Goal: Information Seeking & Learning: Learn about a topic

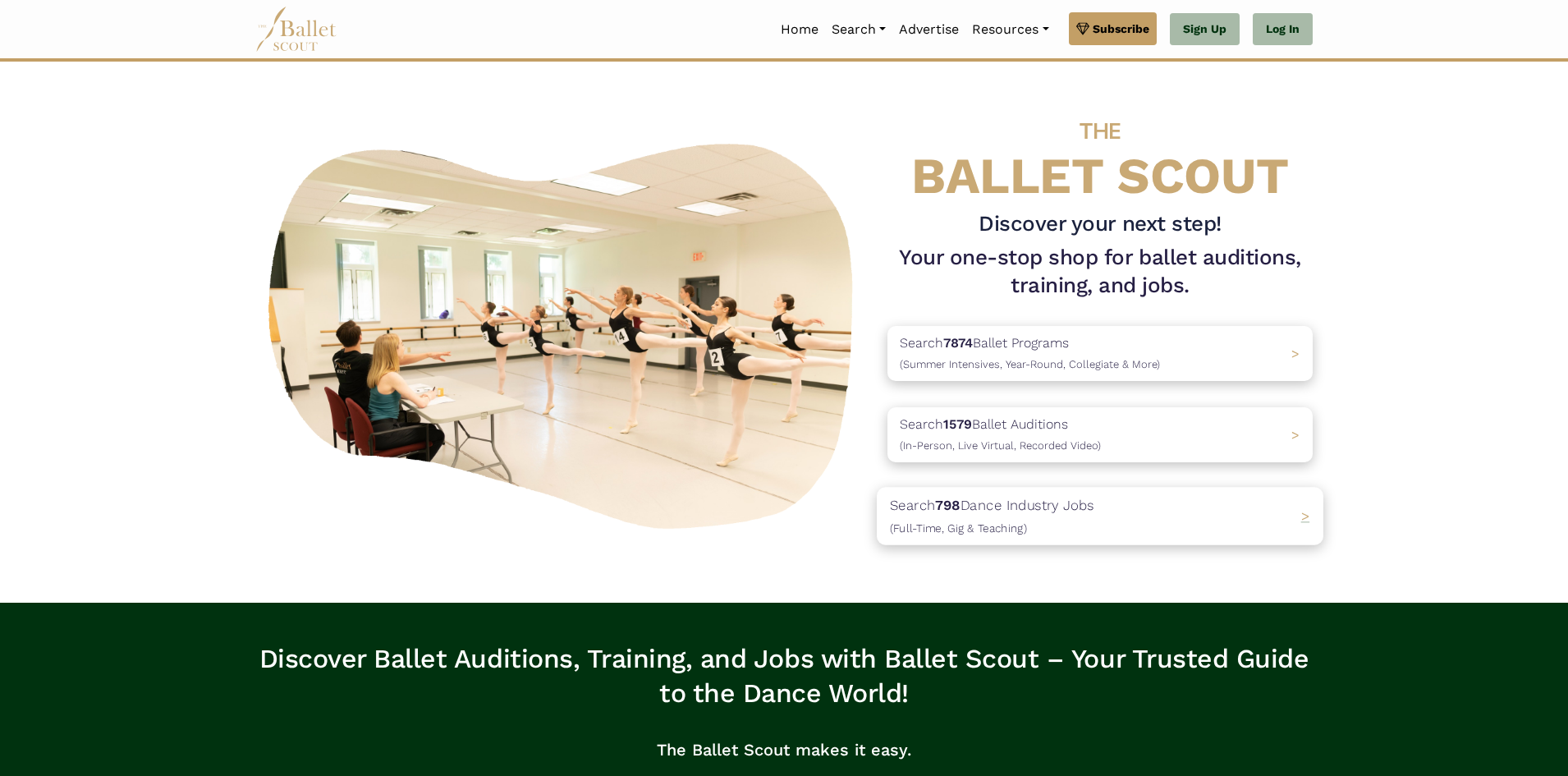
click at [1303, 522] on span ">" at bounding box center [1306, 516] width 9 height 17
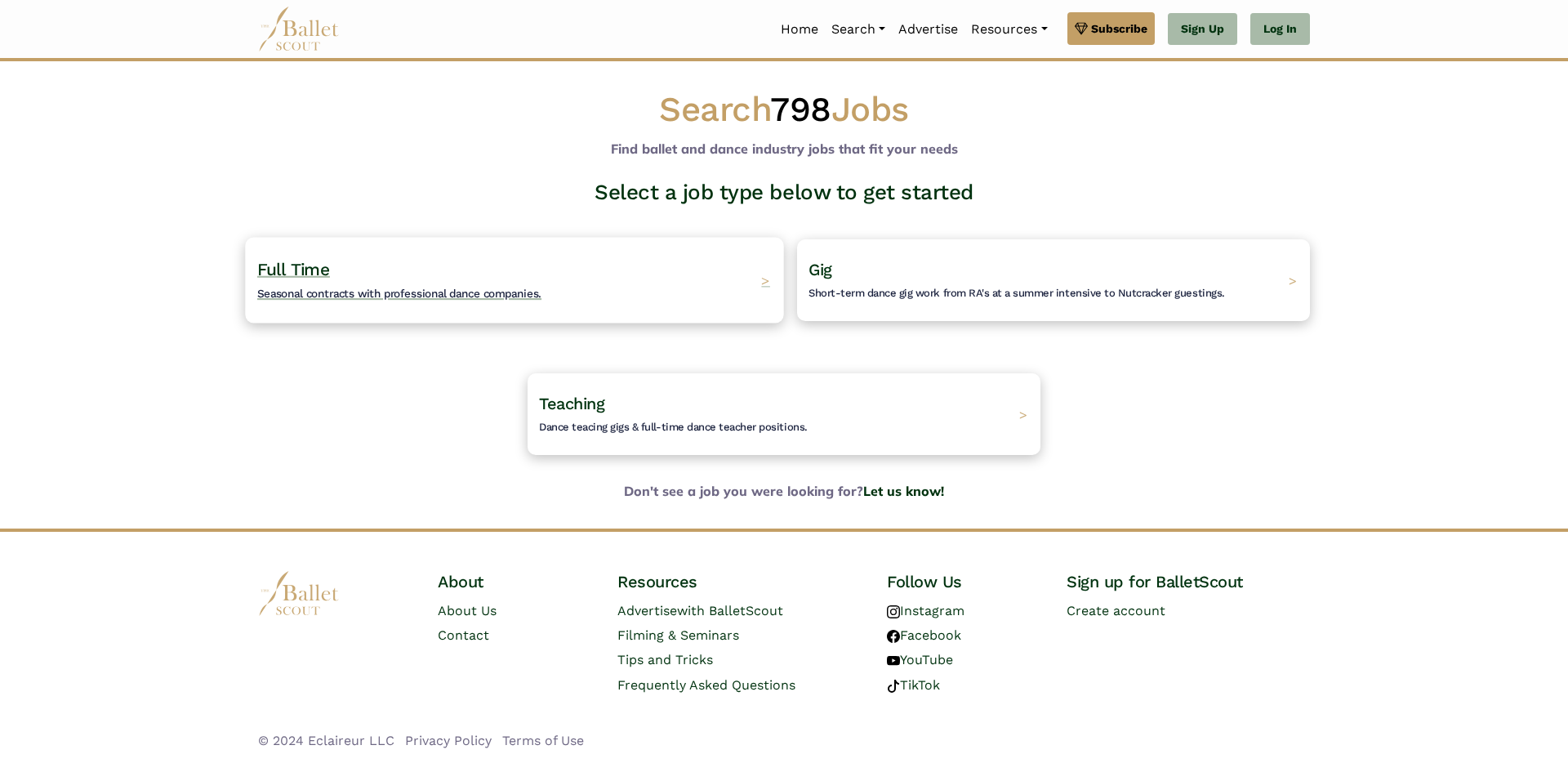
click at [401, 294] on span "Seasonal contracts with professional dance companies." at bounding box center [399, 293] width 284 height 13
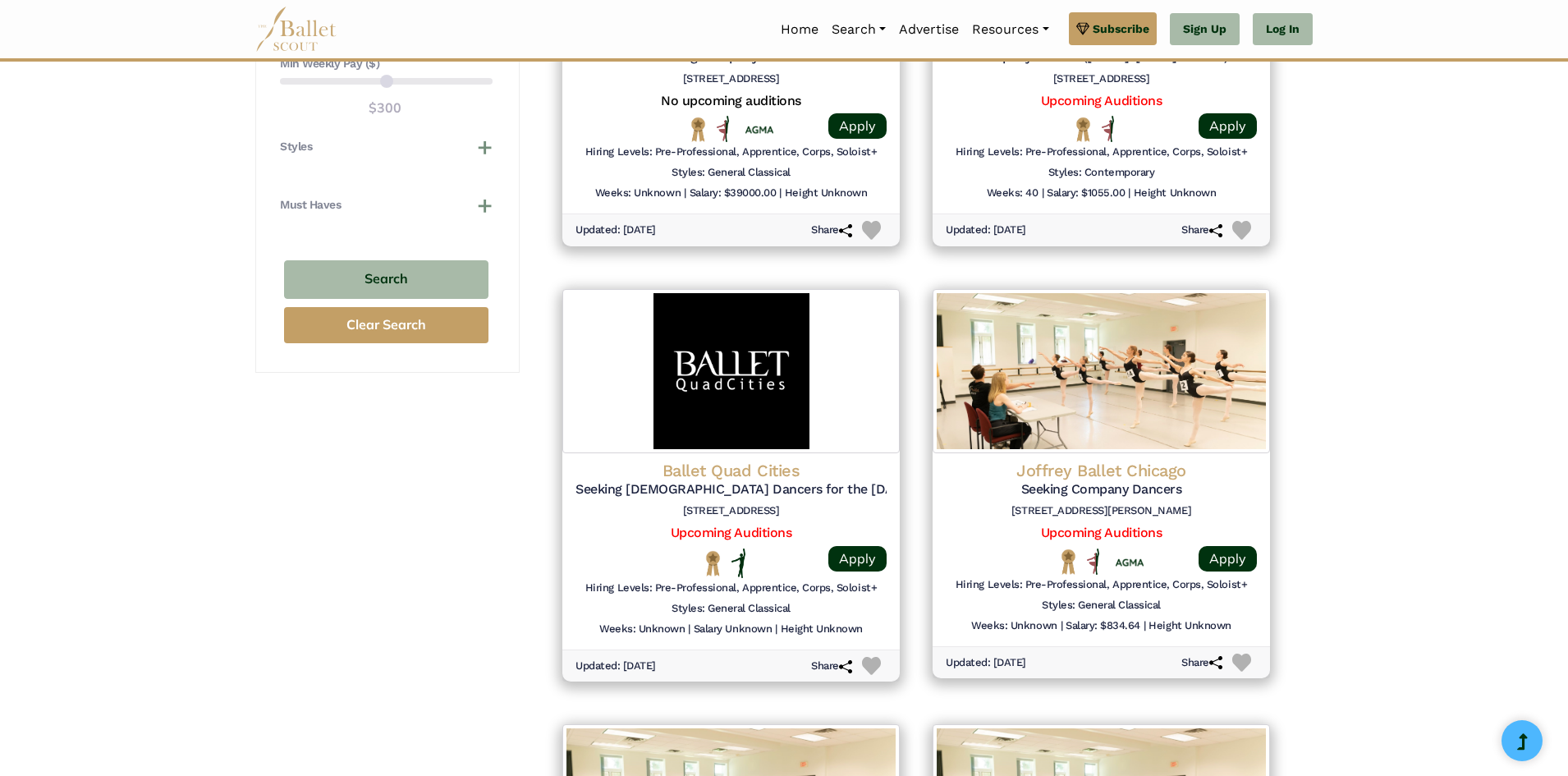
scroll to position [1396, 0]
